Goal: Information Seeking & Learning: Learn about a topic

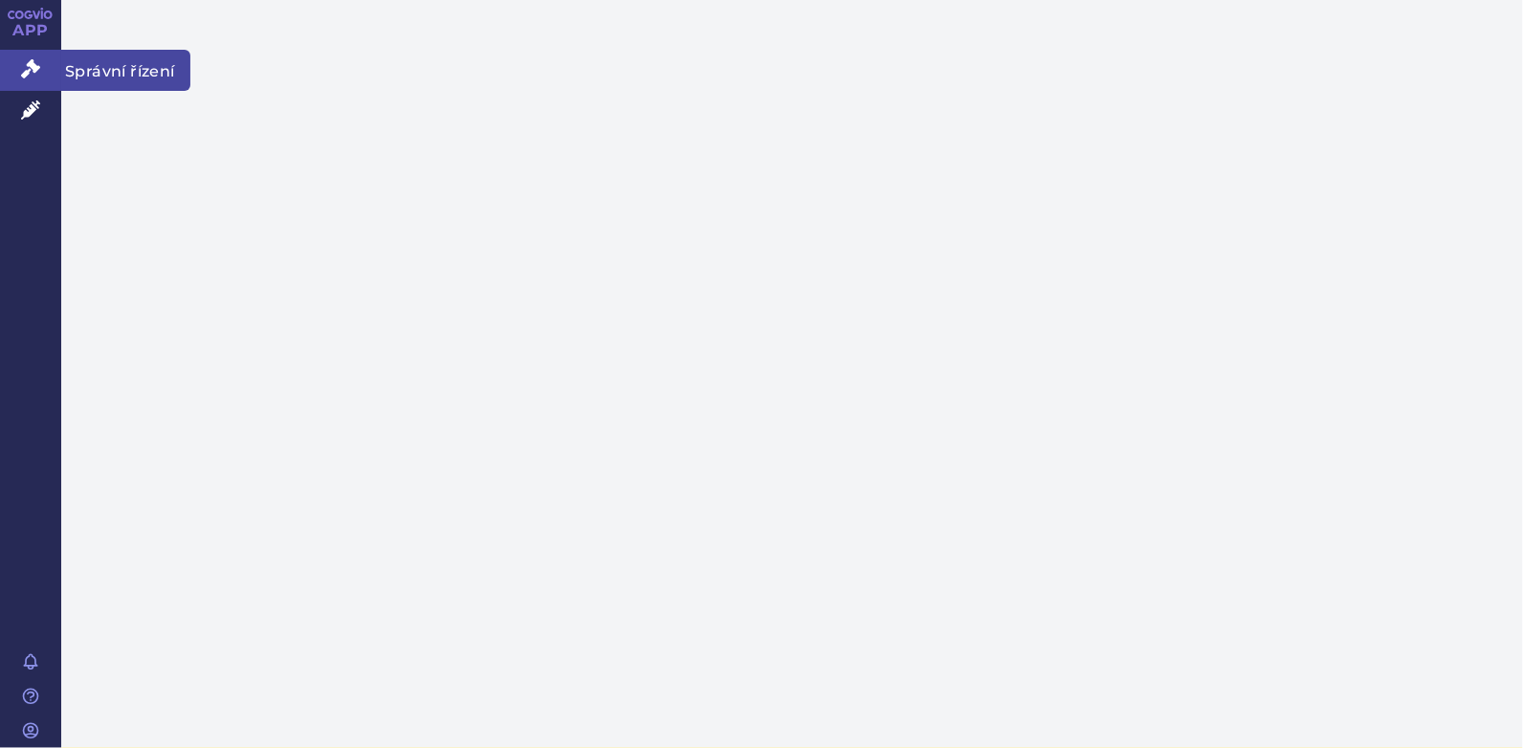
click at [25, 77] on icon at bounding box center [30, 68] width 19 height 19
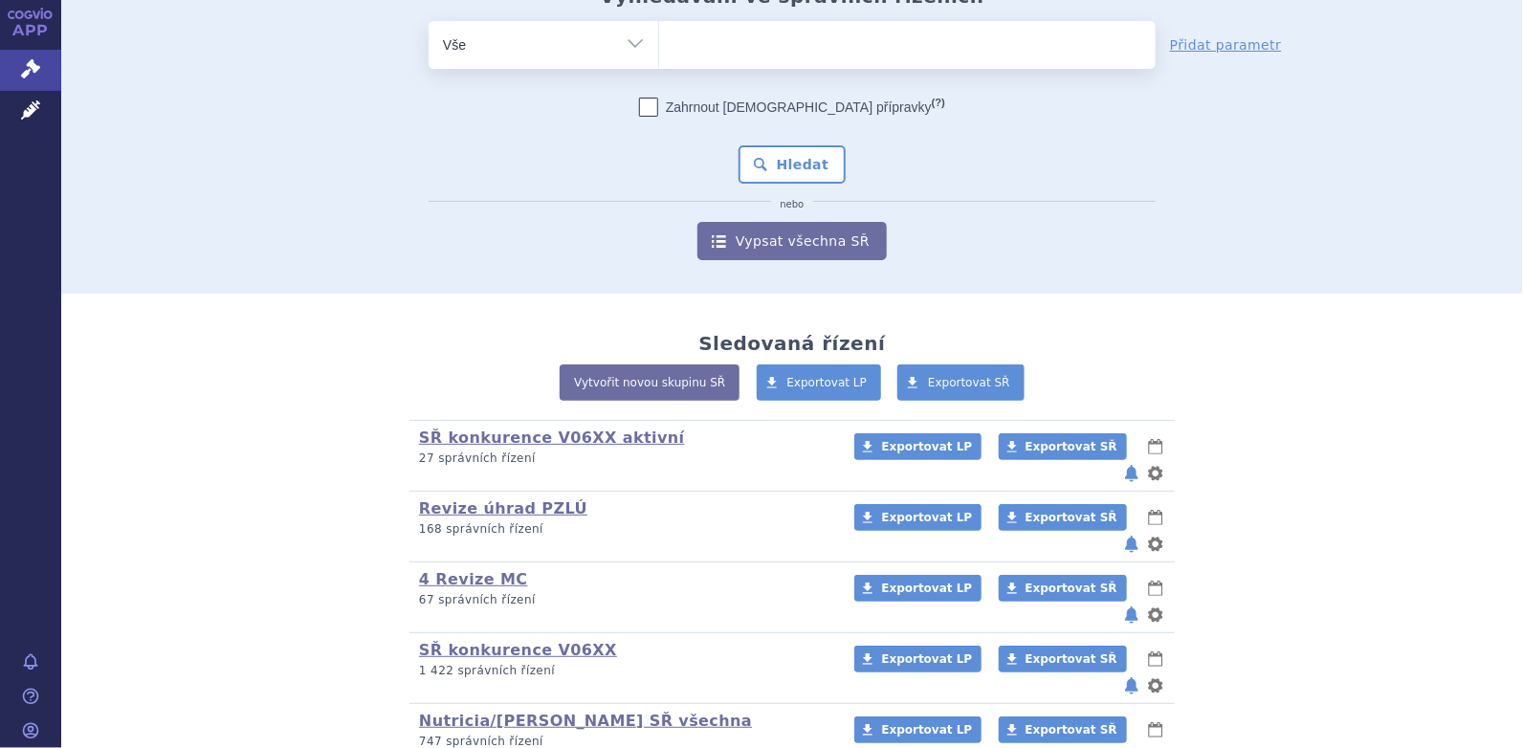
scroll to position [195, 0]
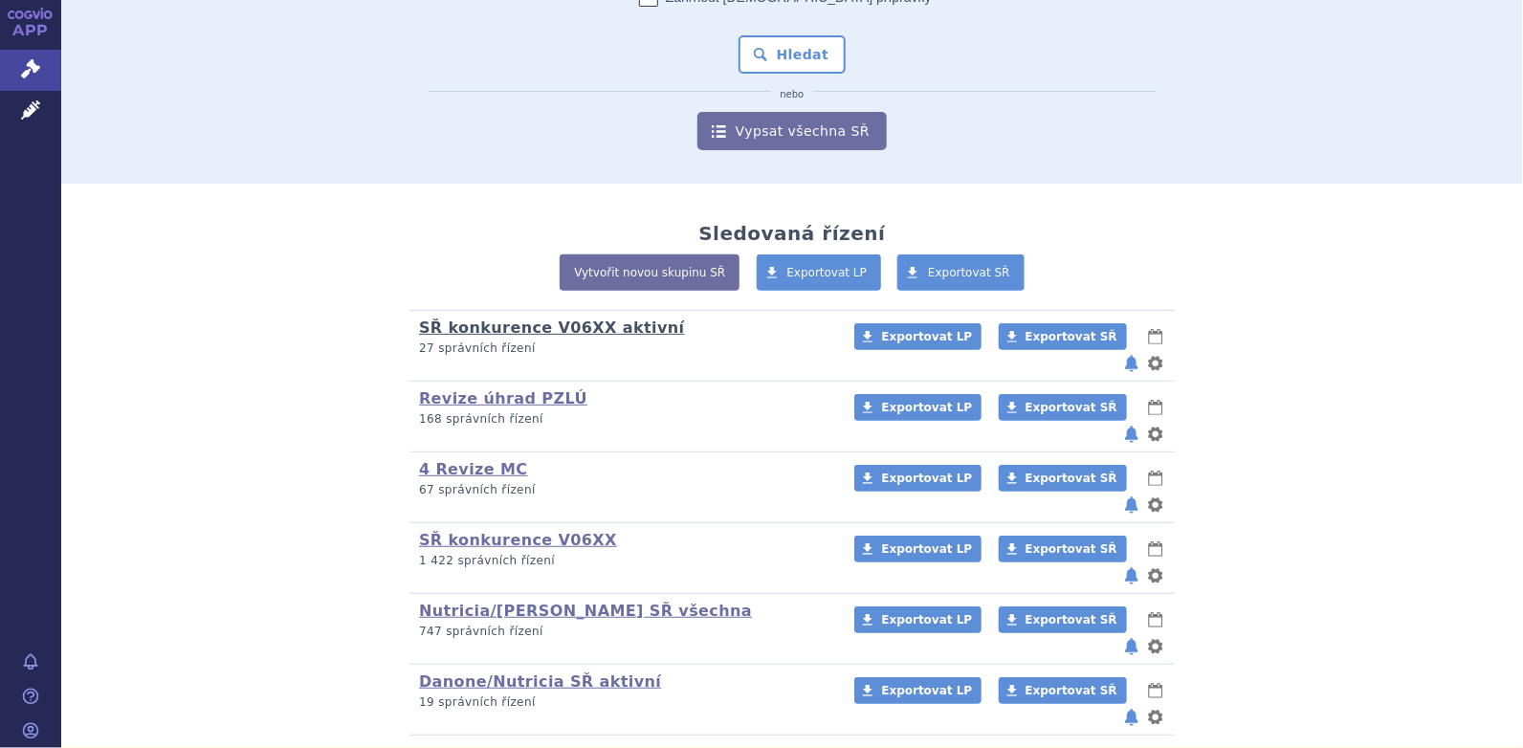
click at [570, 326] on link "SŘ konkurence V06XX aktivní" at bounding box center [552, 328] width 266 height 18
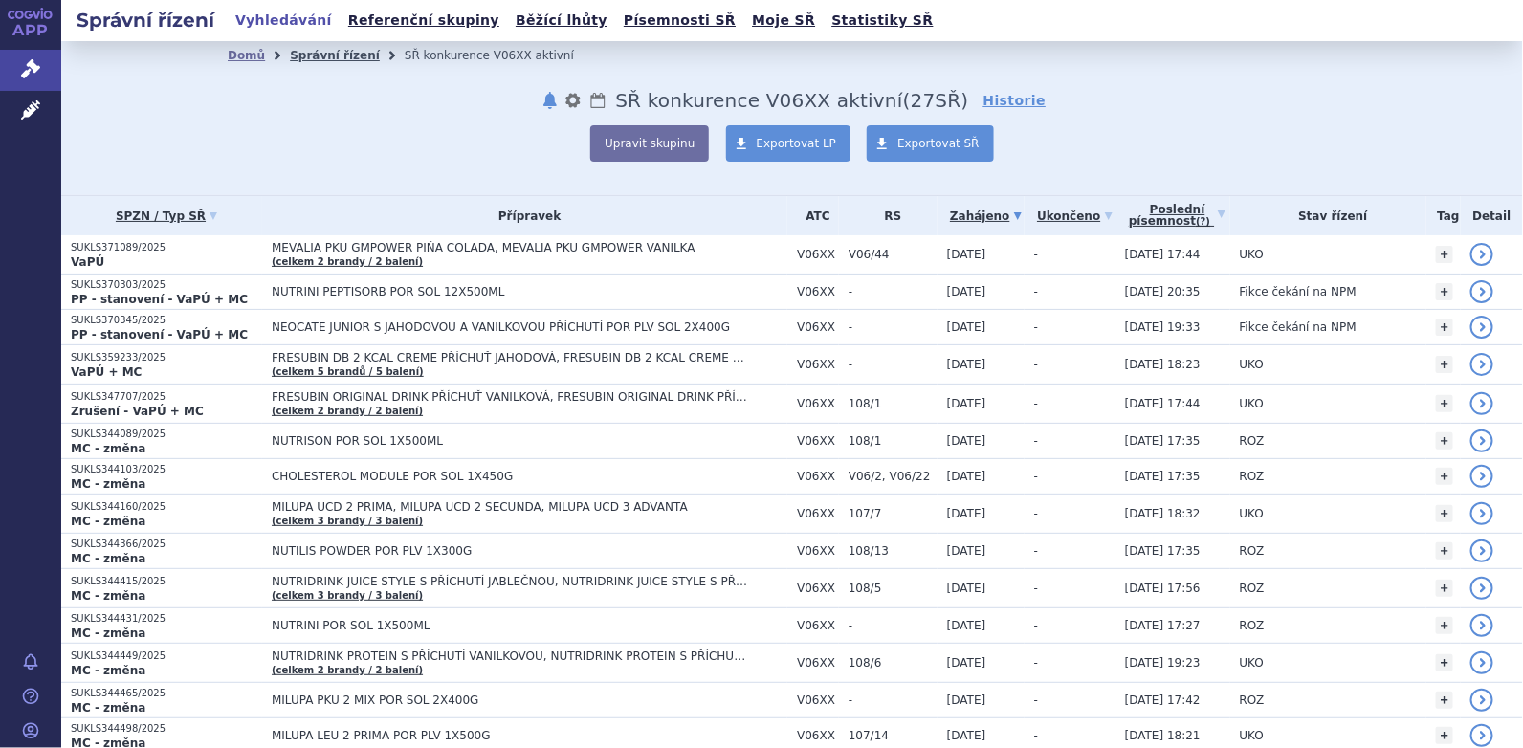
click at [304, 54] on link "Správní řízení" at bounding box center [335, 55] width 90 height 13
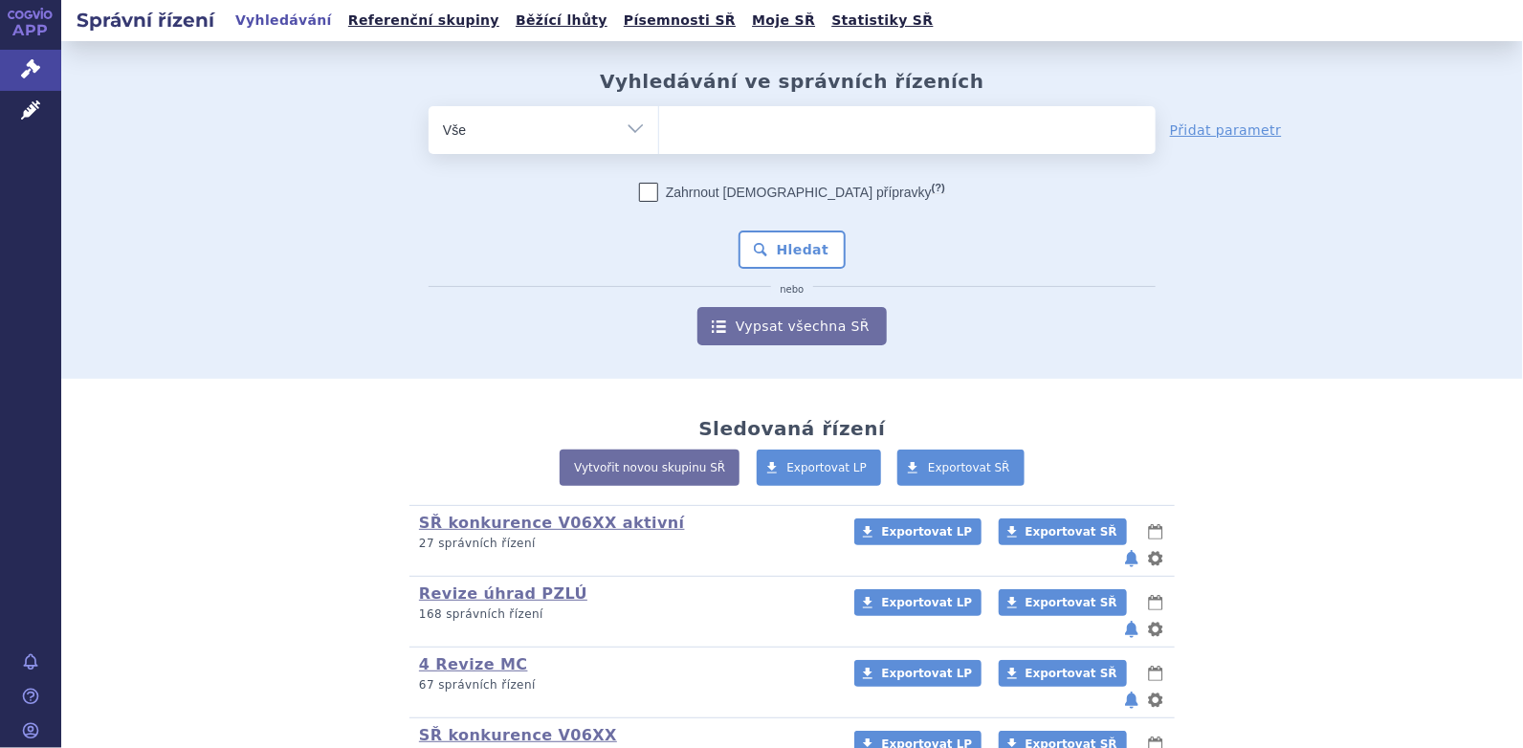
scroll to position [195, 0]
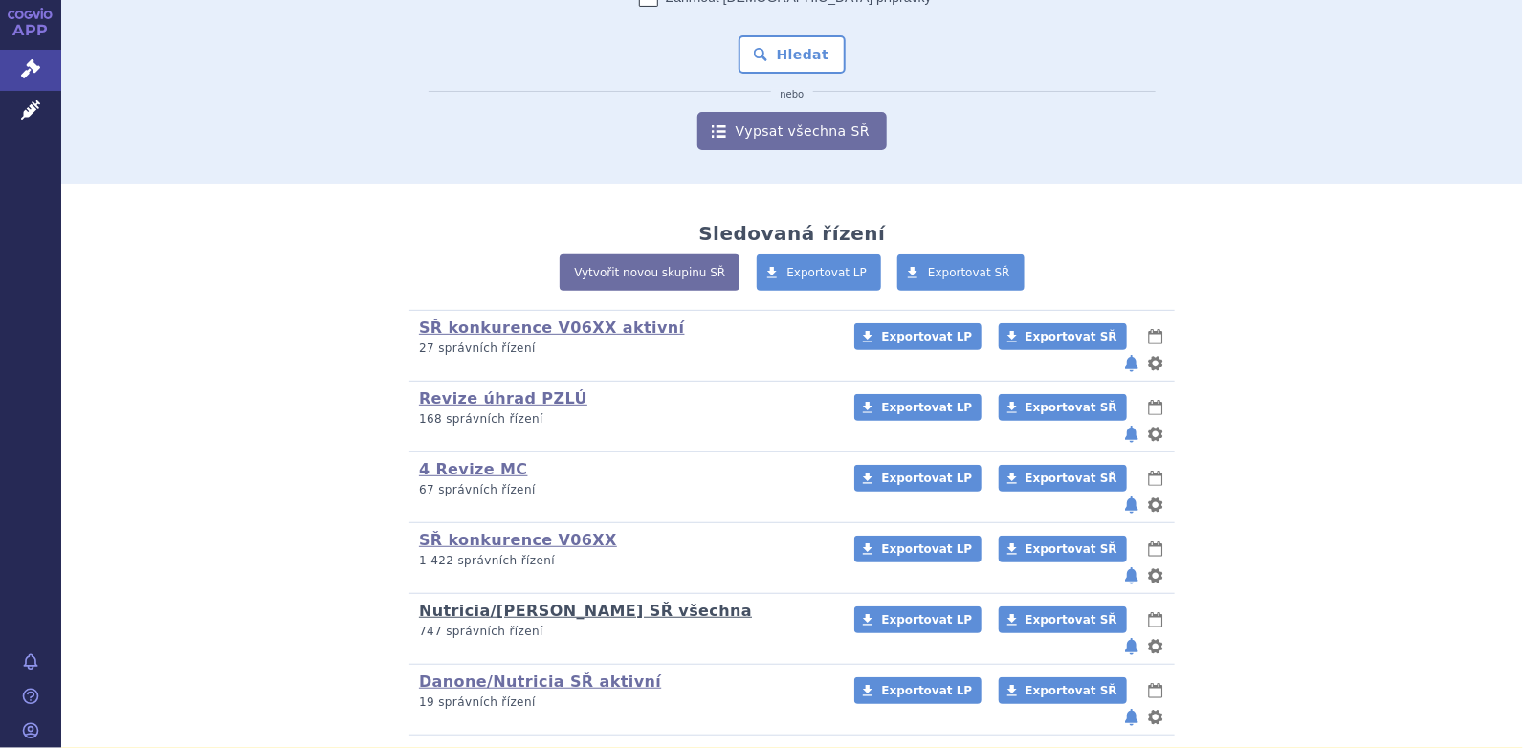
click at [529, 602] on link "Nutricia/[PERSON_NAME] SŘ všechna" at bounding box center [585, 611] width 333 height 18
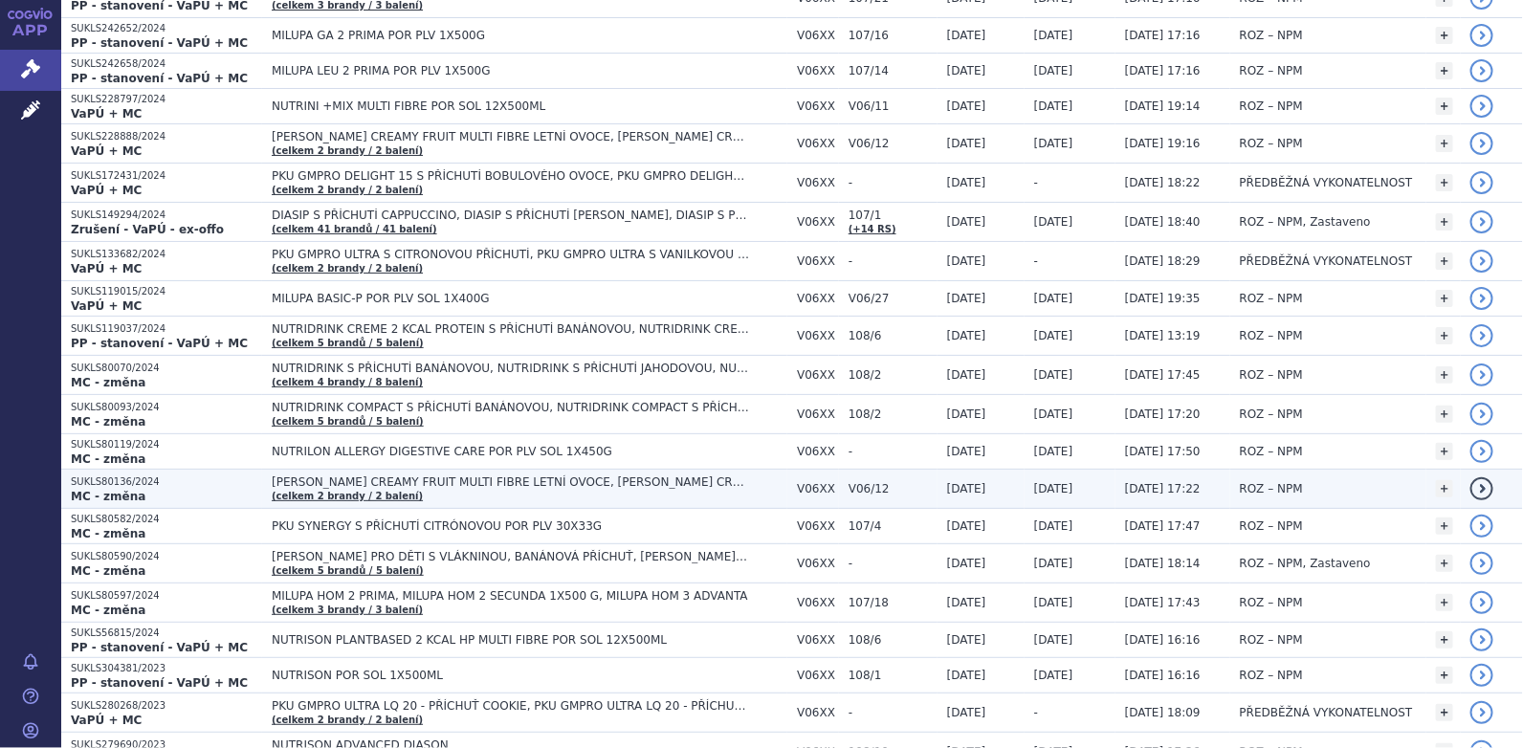
scroll to position [2009, 0]
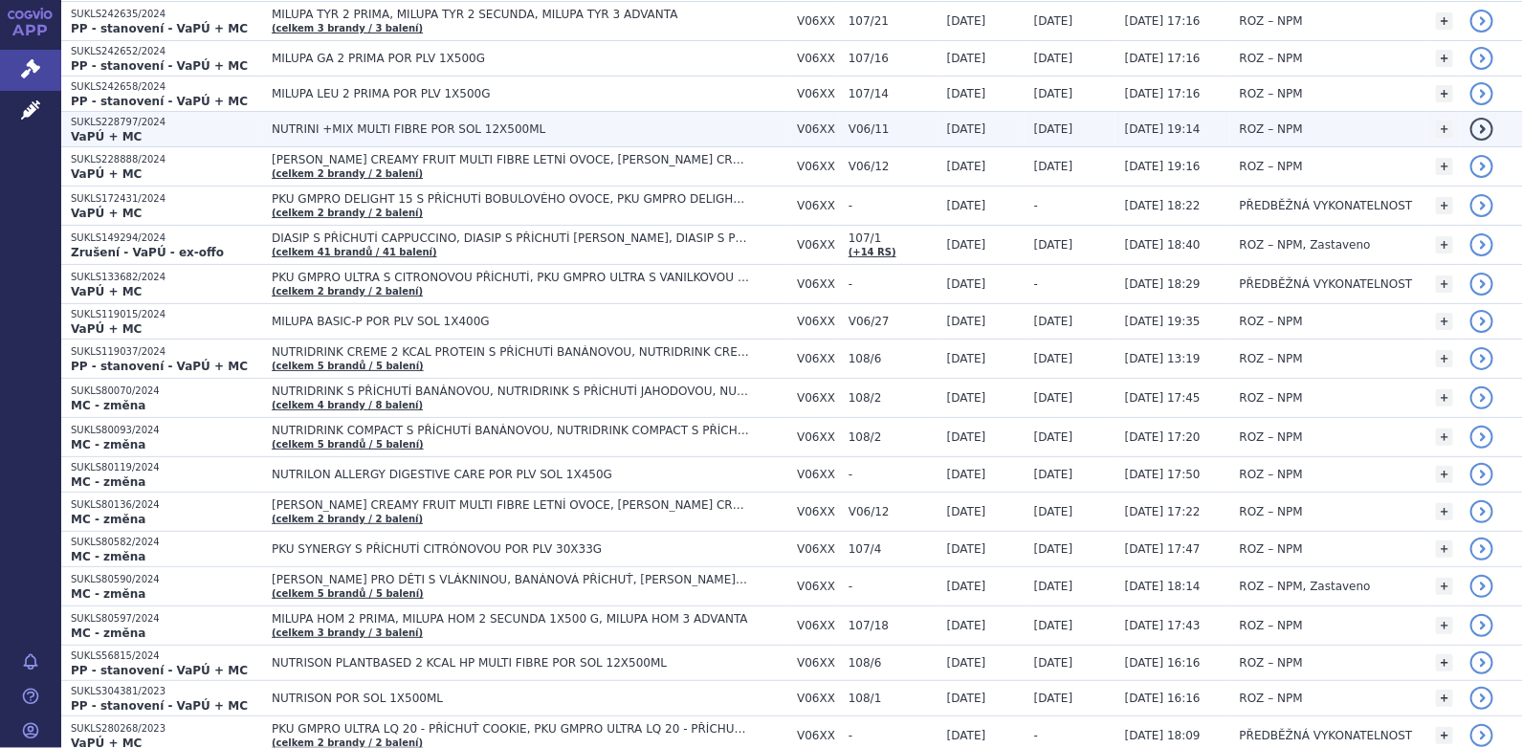
click at [325, 122] on span "NUTRINI +MIX MULTI FIBRE POR SOL 12X500ML" at bounding box center [511, 128] width 478 height 13
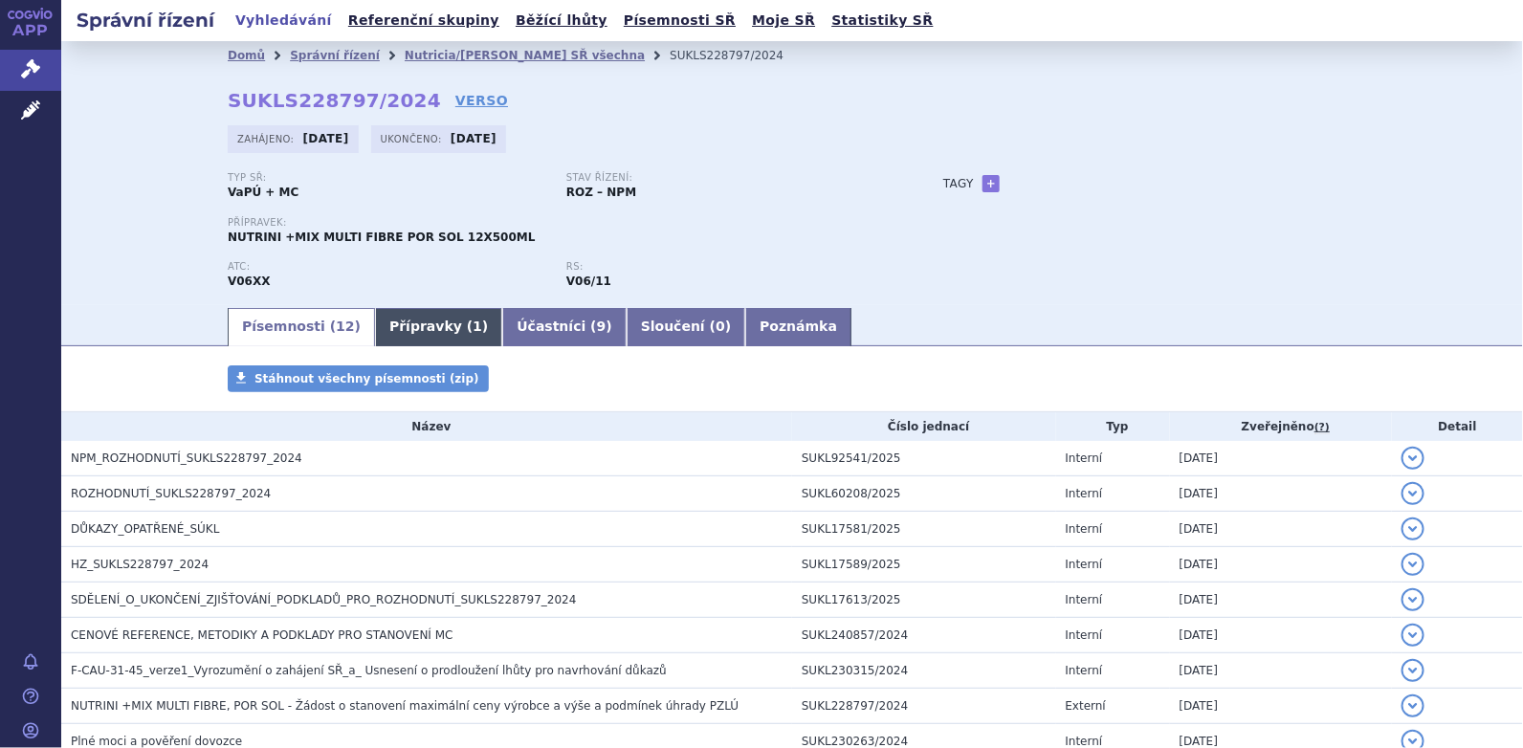
click at [405, 327] on link "Přípravky ( 1 )" at bounding box center [438, 327] width 127 height 38
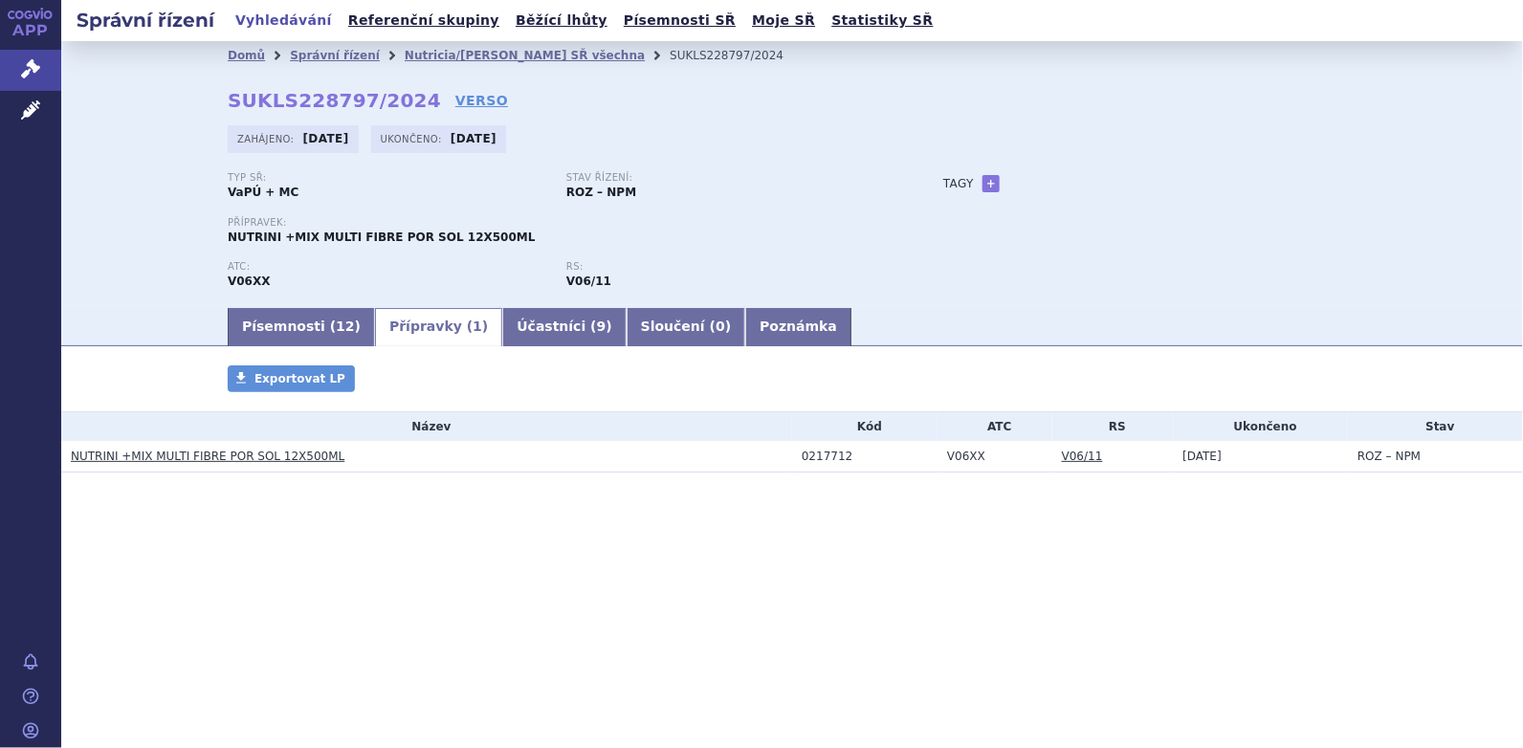
click at [242, 453] on link "NUTRINI +MIX MULTI FIBRE POR SOL 12X500ML" at bounding box center [208, 456] width 274 height 13
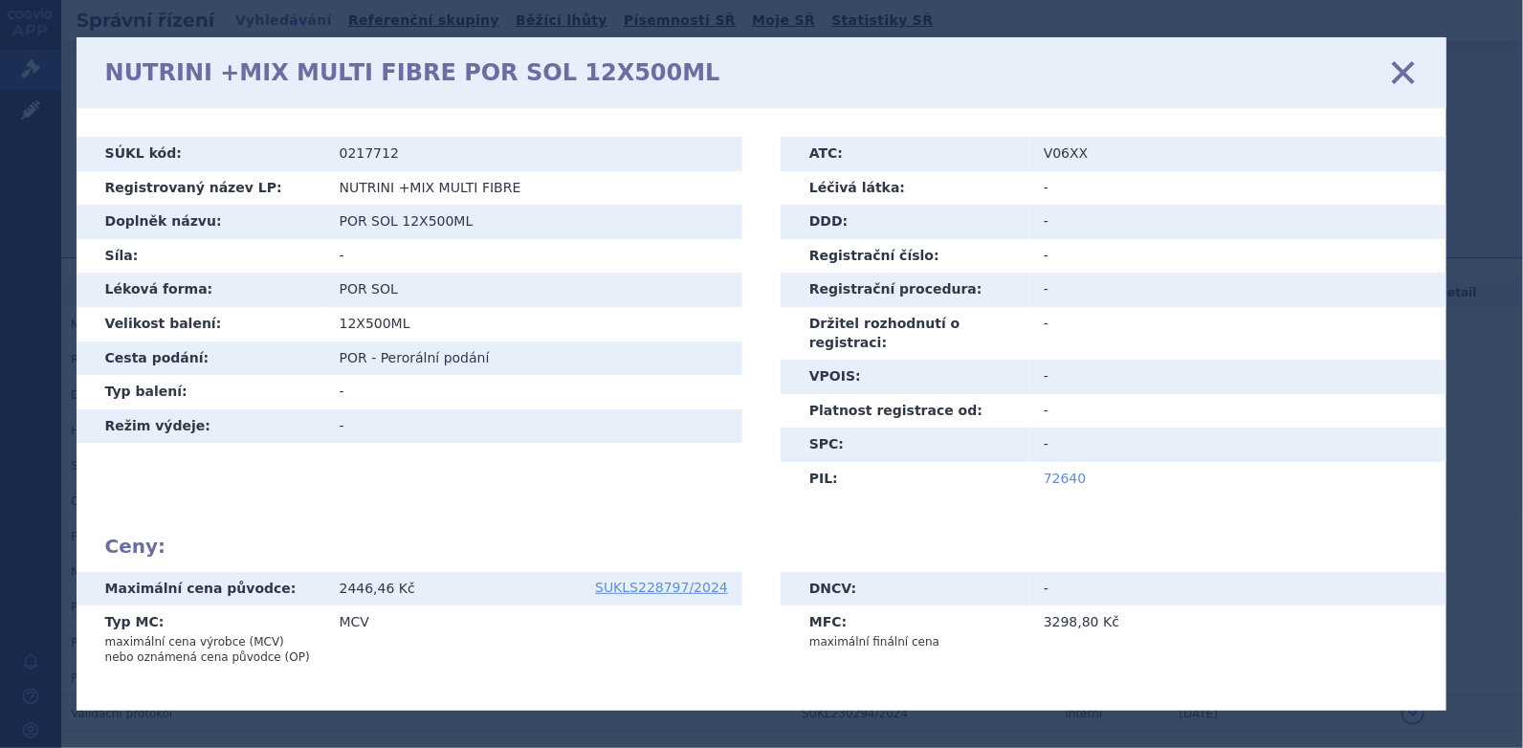
click at [1050, 471] on link "72640" at bounding box center [1065, 478] width 43 height 15
